Goal: Task Accomplishment & Management: Manage account settings

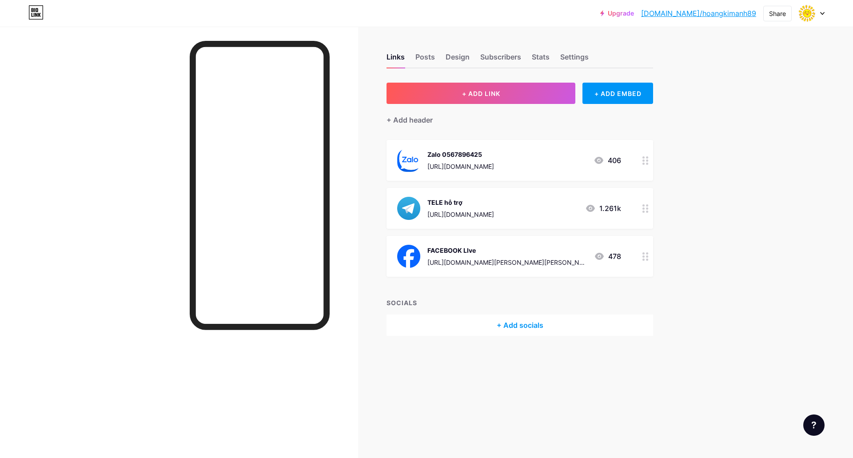
click at [639, 206] on div at bounding box center [645, 208] width 15 height 41
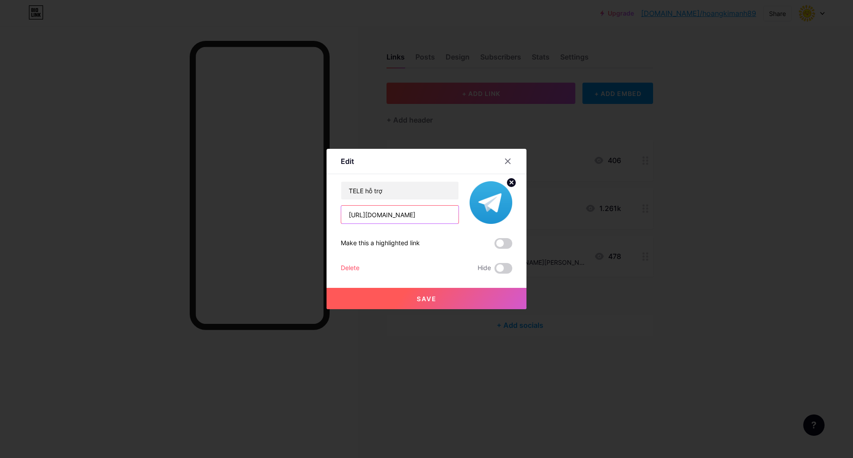
drag, startPoint x: 444, startPoint y: 215, endPoint x: 425, endPoint y: 214, distance: 19.1
click at [425, 214] on input "[URL][DOMAIN_NAME]" at bounding box center [399, 215] width 117 height 18
click at [445, 216] on input "[URL][DOMAIN_NAME]" at bounding box center [399, 215] width 117 height 18
type input "[URL][DOMAIN_NAME]"
click at [433, 293] on button "Save" at bounding box center [427, 298] width 200 height 21
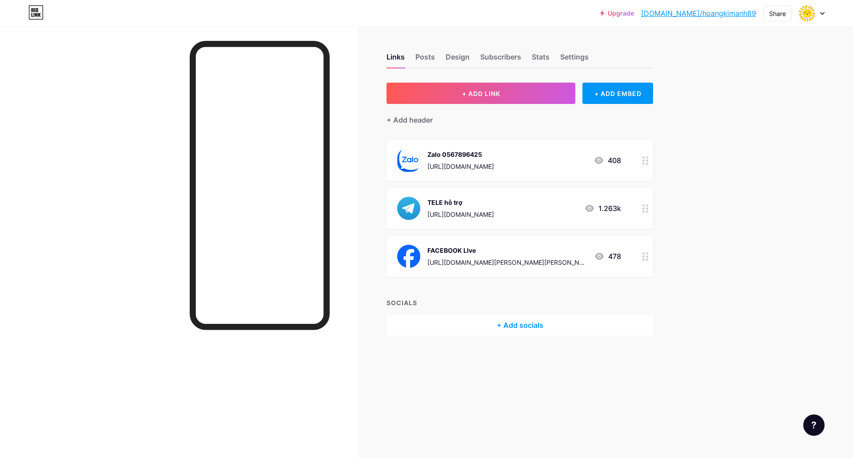
click at [682, 313] on div "Links Posts Design Subscribers Stats Settings + ADD LINK + ADD EMBED + Add head…" at bounding box center [345, 204] width 690 height 354
